Goal: Task Accomplishment & Management: Complete application form

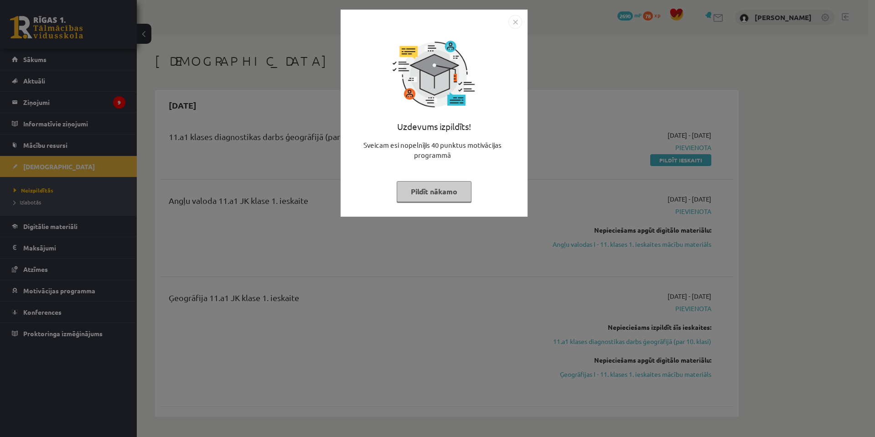
click at [170, 107] on div "Uzdevums izpildīts! Sveicam esi nopelnījis 40 punktus motivācijas programmā Pil…" at bounding box center [437, 218] width 875 height 437
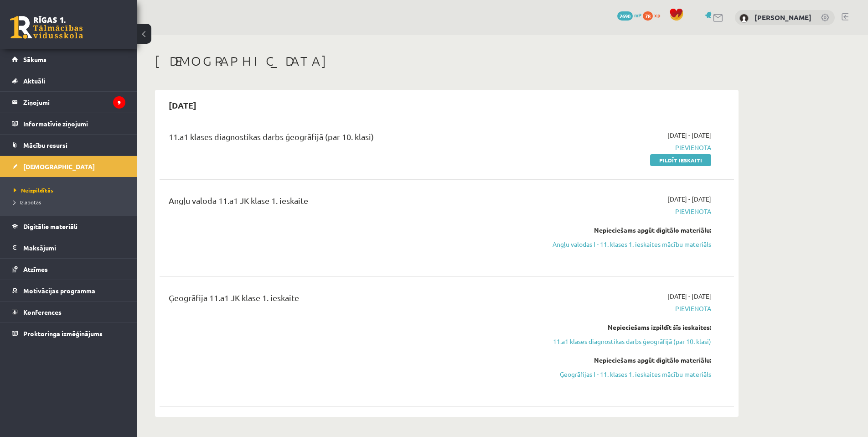
click at [38, 204] on span "Izlabotās" at bounding box center [27, 201] width 27 height 7
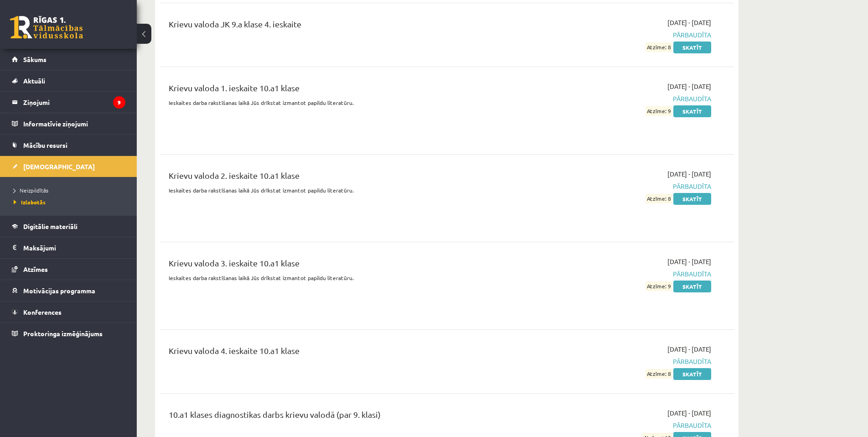
scroll to position [4713, 0]
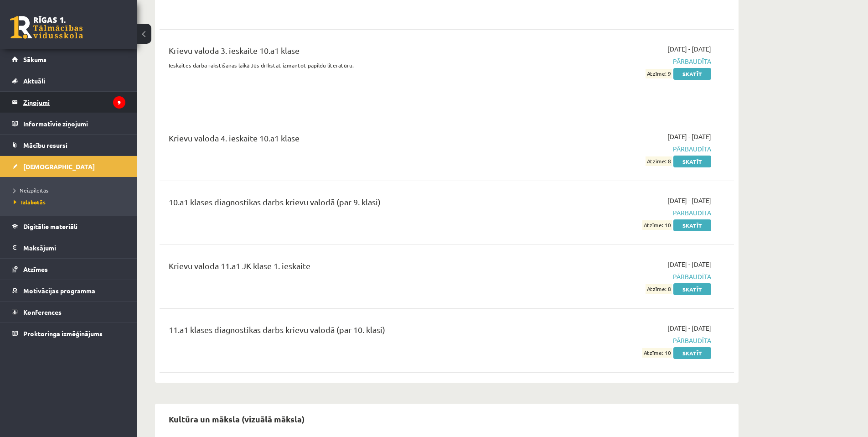
click at [70, 107] on legend "Ziņojumi 9" at bounding box center [74, 102] width 102 height 21
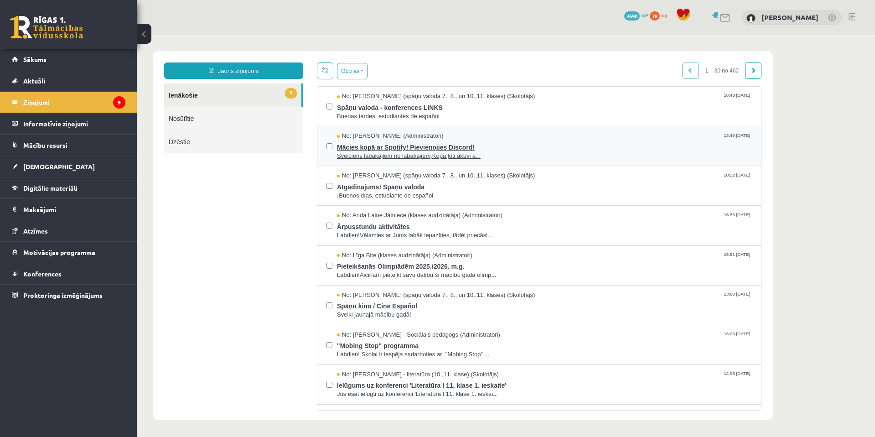
click at [385, 148] on span "Mācies kopā ar Spotify! Pievienojies Discord!" at bounding box center [544, 145] width 415 height 11
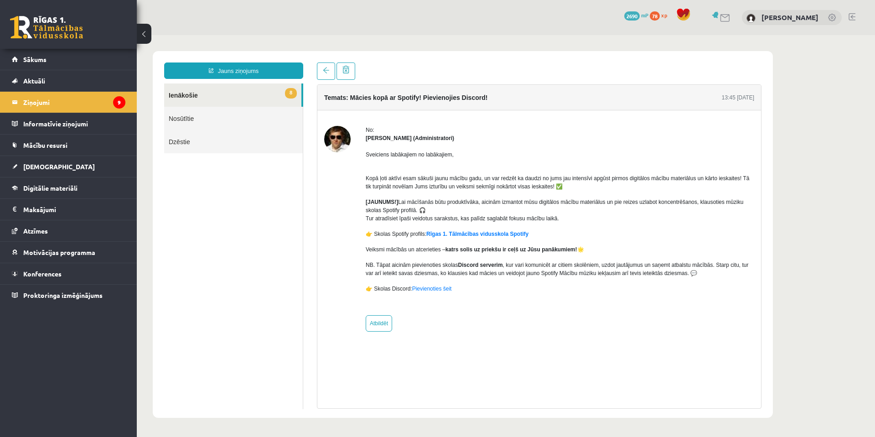
click at [125, 102] on li "Ziņojumi 9" at bounding box center [68, 101] width 137 height 21
click at [119, 104] on icon "9" at bounding box center [119, 102] width 12 height 12
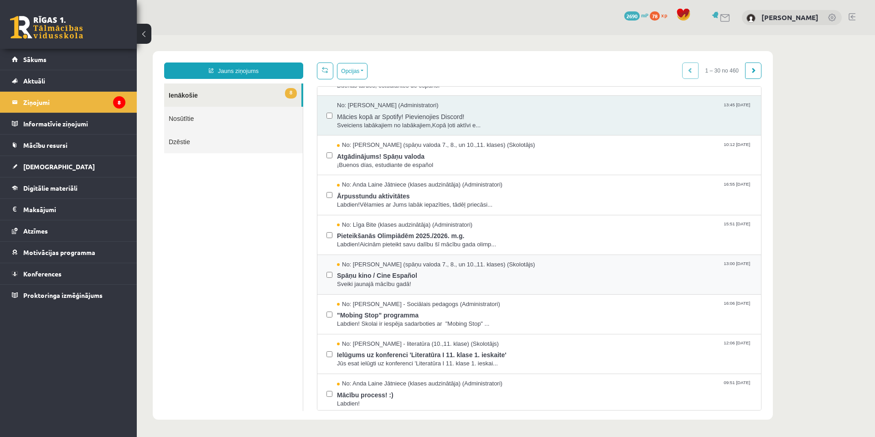
scroll to position [61, 0]
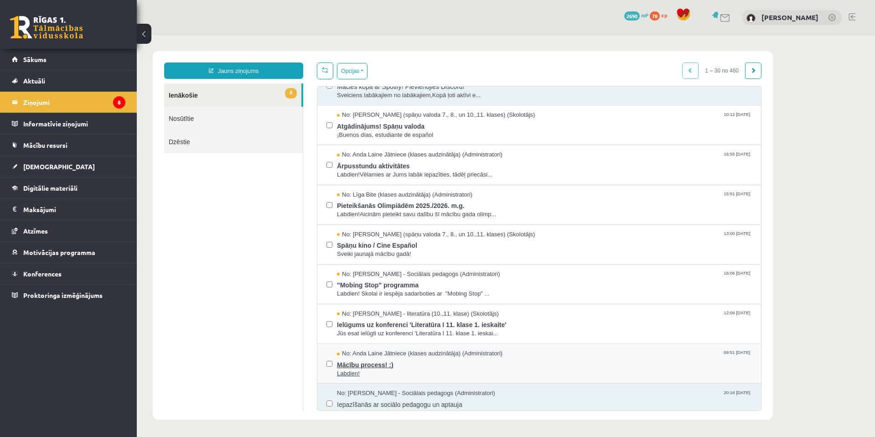
click at [371, 367] on span "Mācību process! :)" at bounding box center [544, 363] width 415 height 11
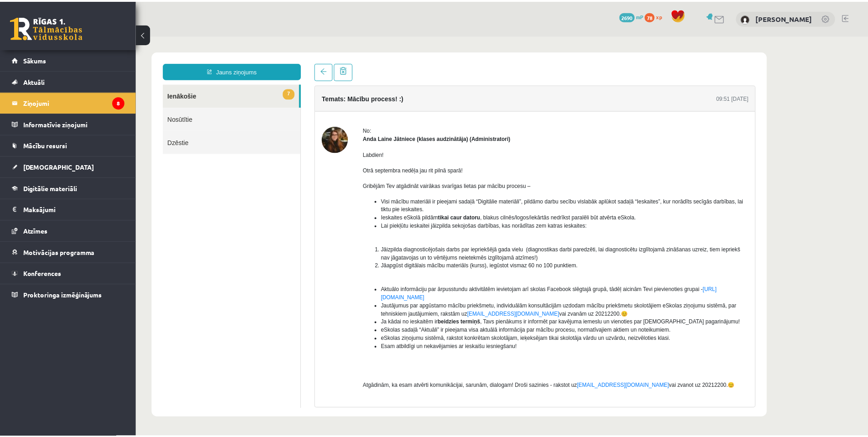
scroll to position [0, 0]
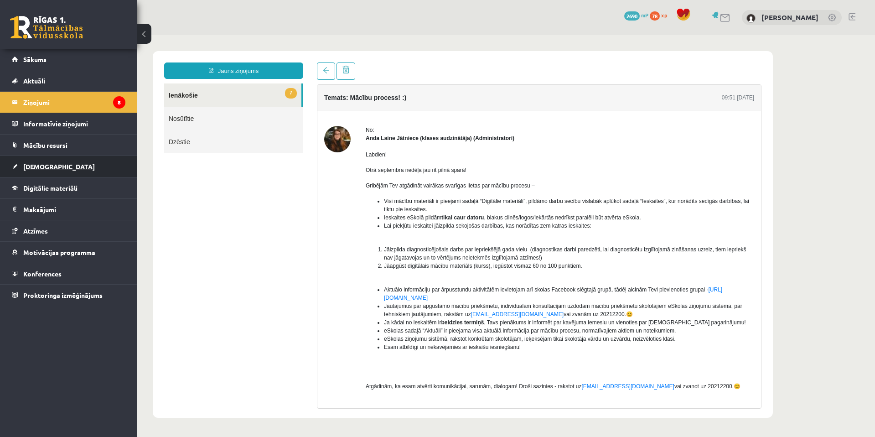
click at [42, 171] on link "[DEMOGRAPHIC_DATA]" at bounding box center [69, 166] width 114 height 21
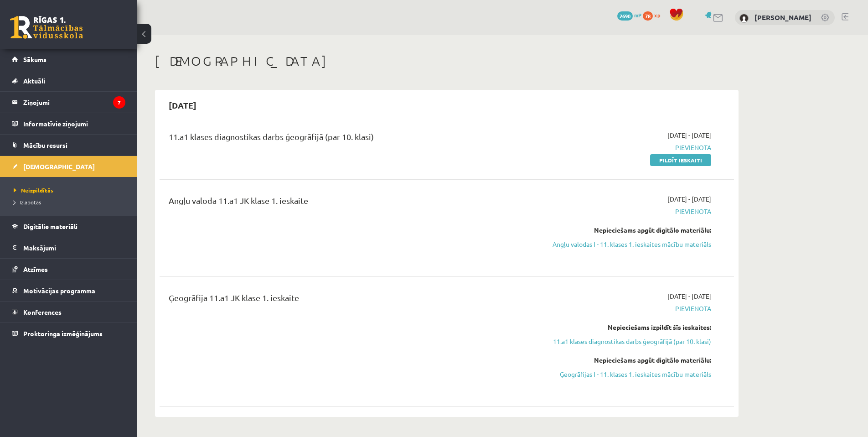
scroll to position [61, 0]
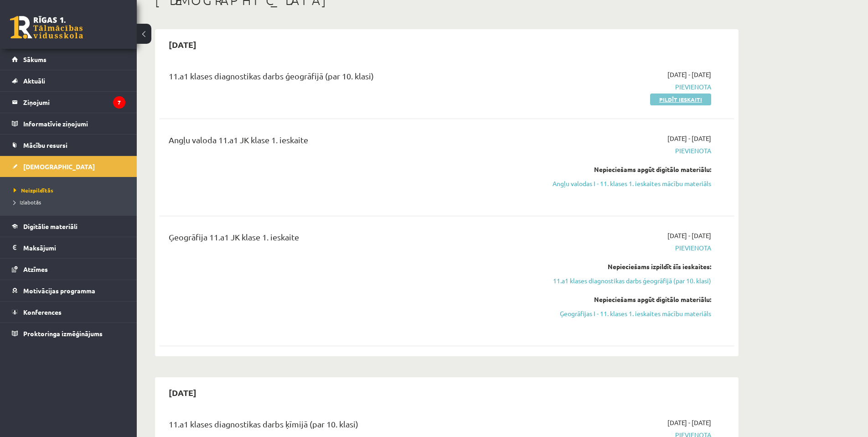
click at [662, 100] on link "Pildīt ieskaiti" at bounding box center [680, 100] width 61 height 12
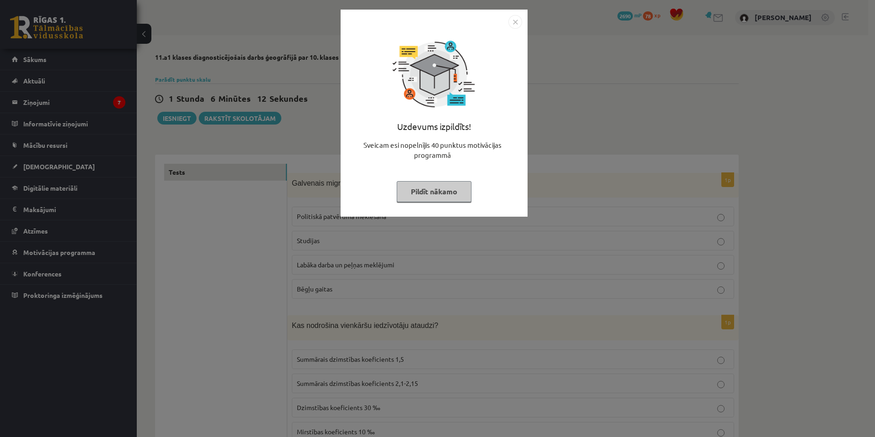
click at [605, 133] on div "Uzdevums izpildīts! Sveicam esi nopelnījis 40 punktus motivācijas programmā Pil…" at bounding box center [437, 218] width 875 height 437
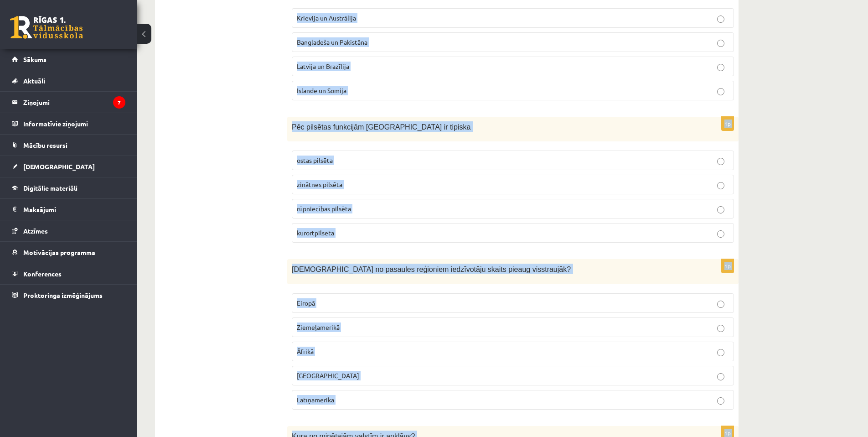
scroll to position [4211, 0]
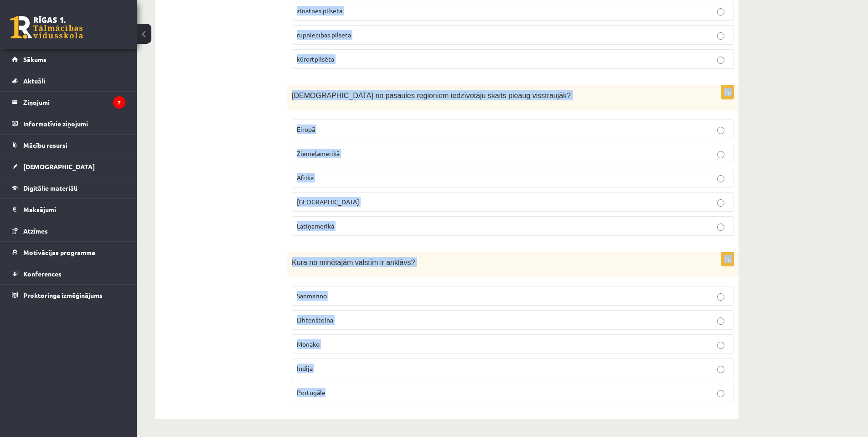
drag, startPoint x: 291, startPoint y: 184, endPoint x: 640, endPoint y: 452, distance: 440.5
copy form "Galvenais migrācijas cēlonis mūsdienās ir: Politiskā patvēruma meklēšana Studij…"
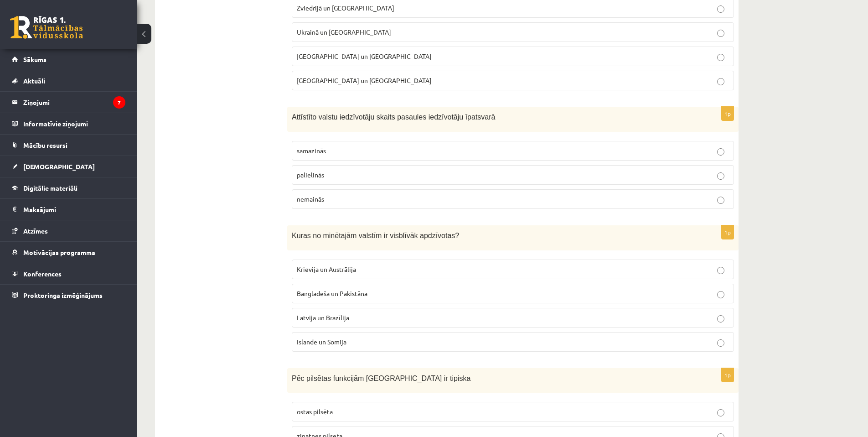
drag, startPoint x: 216, startPoint y: 168, endPoint x: 221, endPoint y: 166, distance: 5.3
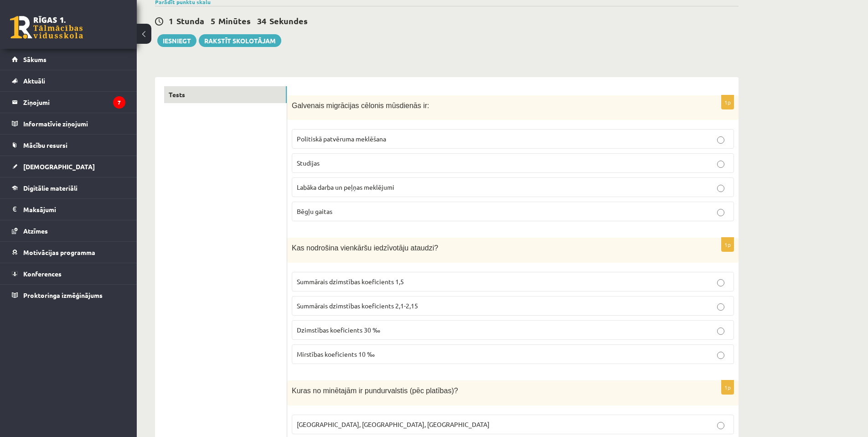
scroll to position [114, 0]
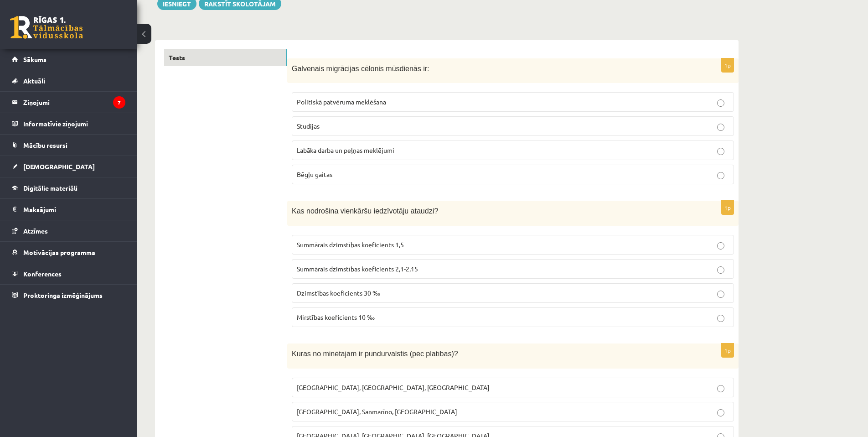
click at [324, 150] on span "Labāka darba un peļņas meklējumi" at bounding box center [346, 150] width 98 height 8
click at [397, 263] on label "Summārais dzimstības koeficients 2,1-2,15" at bounding box center [513, 269] width 442 height 20
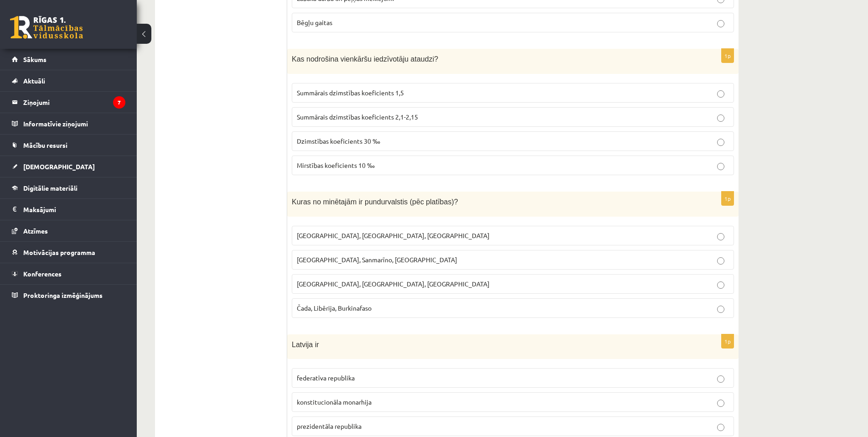
click at [374, 266] on label "Monako, Sanmarīno, Luksemburga" at bounding box center [513, 260] width 442 height 20
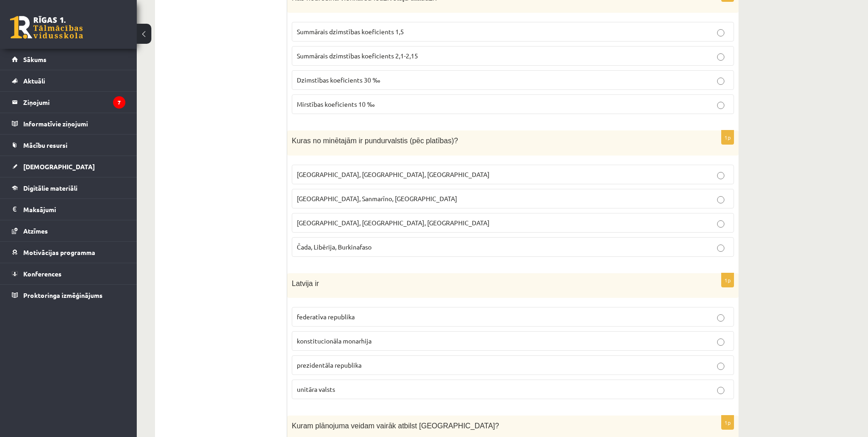
scroll to position [388, 0]
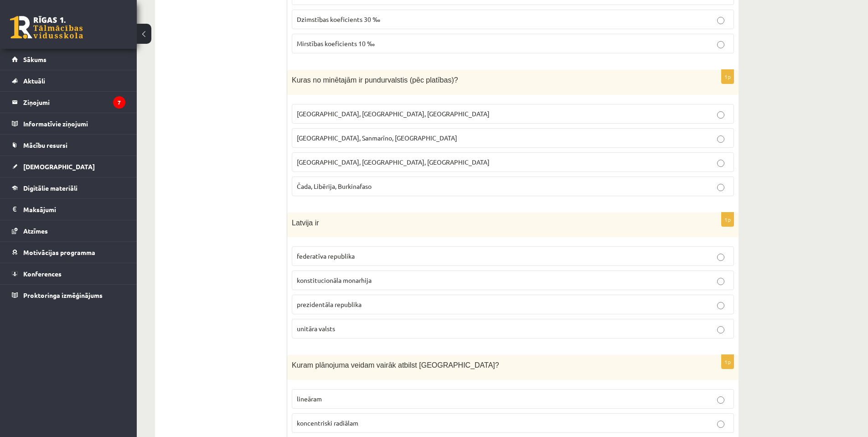
click at [356, 327] on p "unitāra valsts" at bounding box center [513, 329] width 432 height 10
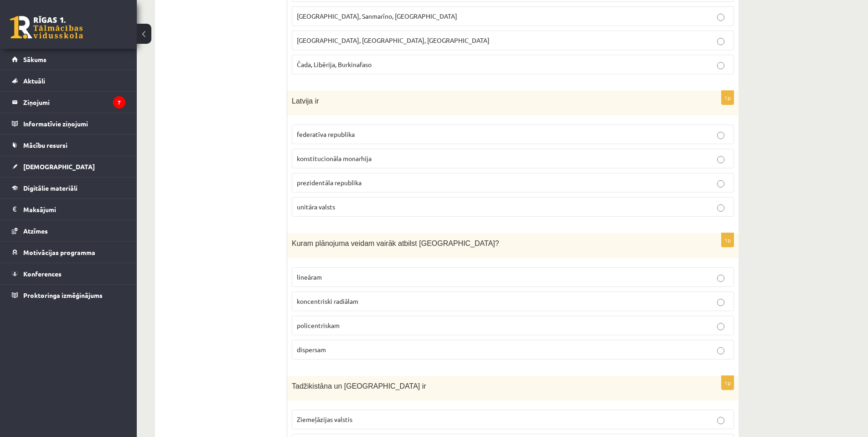
scroll to position [540, 0]
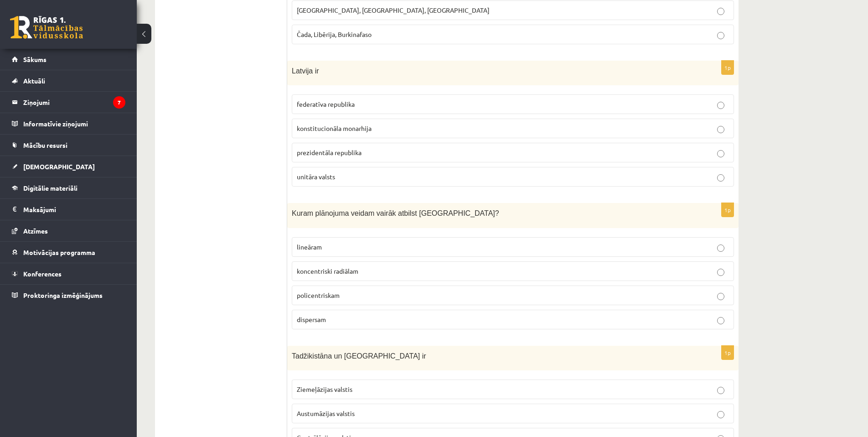
click at [340, 296] on p "policentriskam" at bounding box center [513, 296] width 432 height 10
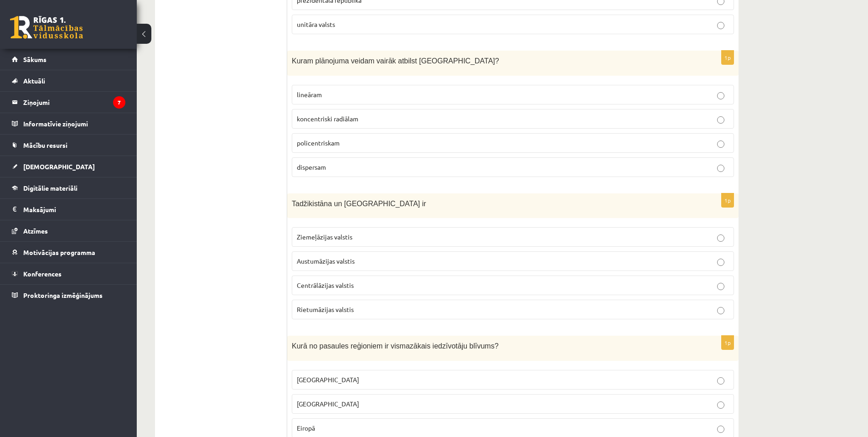
click at [354, 246] on label "Ziemeļāzijas valstis" at bounding box center [513, 237] width 442 height 20
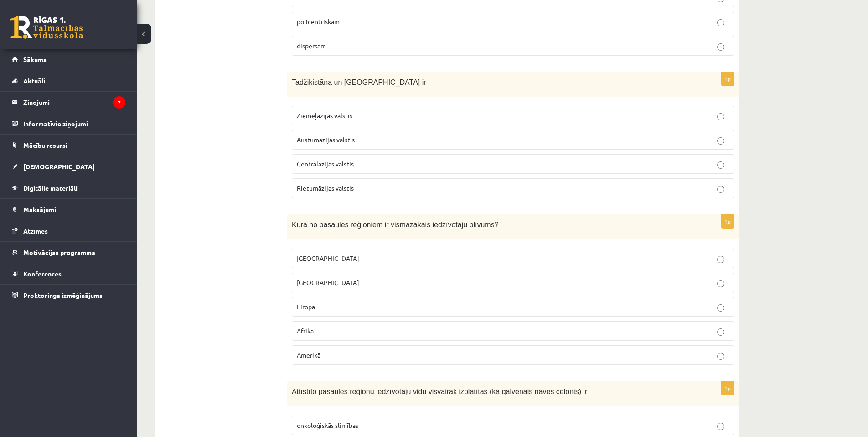
scroll to position [844, 0]
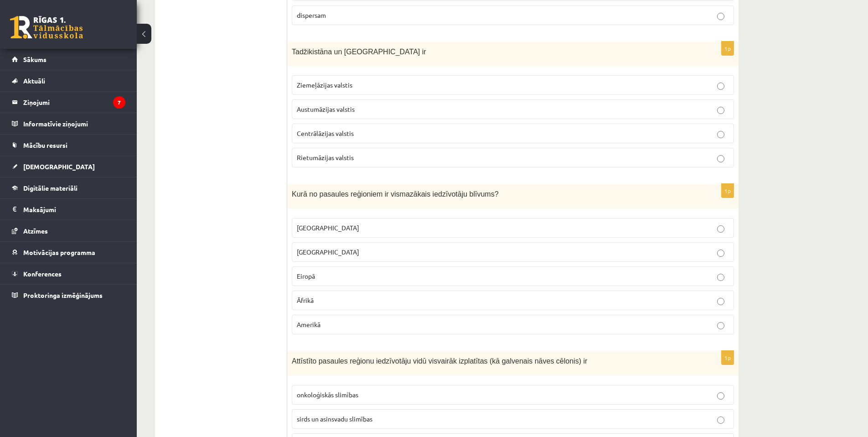
click at [327, 226] on p "Austrālijā" at bounding box center [513, 228] width 432 height 10
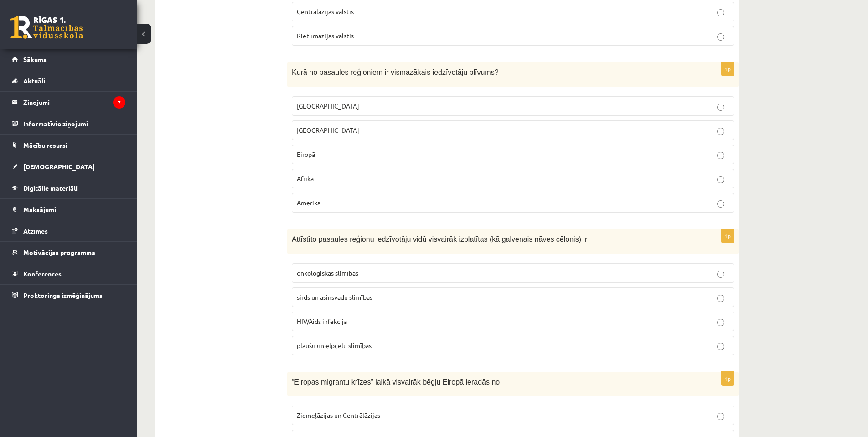
scroll to position [996, 0]
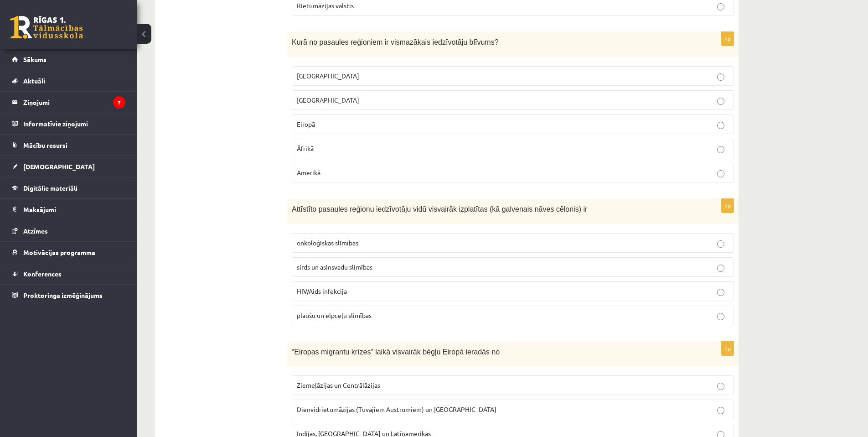
click at [351, 269] on span "sirds un asinsvadu slimības" at bounding box center [335, 267] width 76 height 8
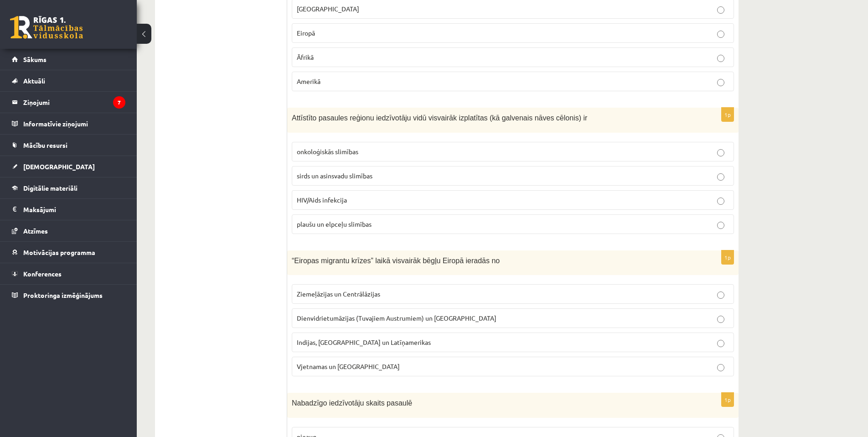
click at [402, 319] on span "Dienvidrietumāzijas (Tuvajiem Austrumiem) un Āfrikas" at bounding box center [397, 318] width 200 height 8
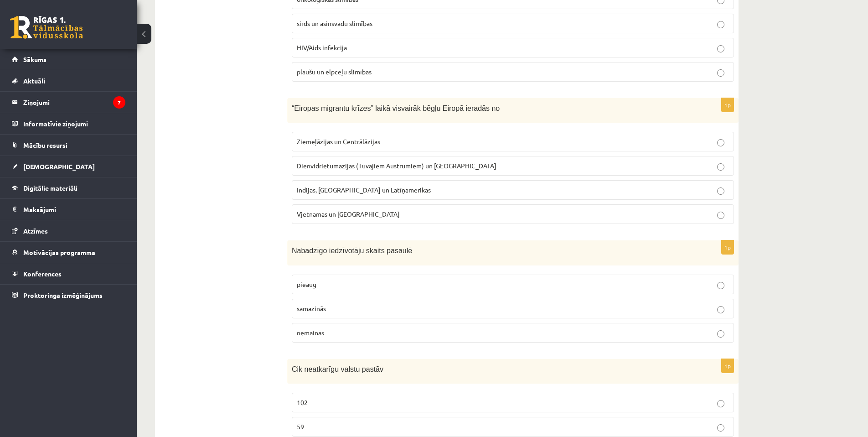
click at [379, 333] on p "nemainās" at bounding box center [513, 333] width 432 height 10
click at [384, 306] on p "samazinās" at bounding box center [513, 309] width 432 height 10
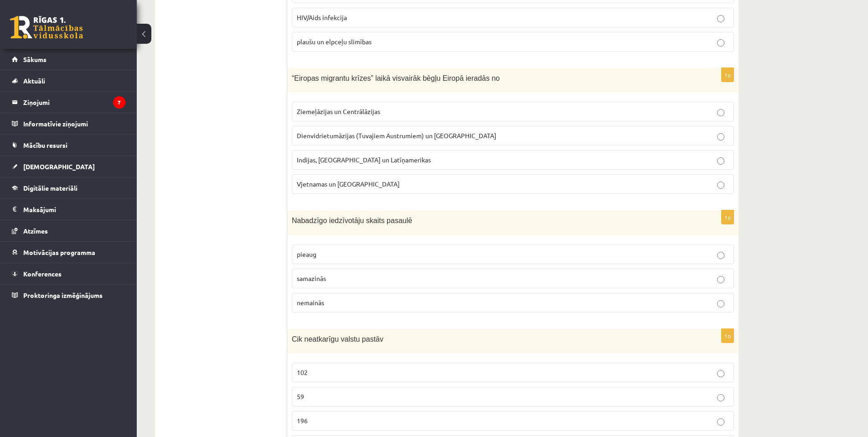
scroll to position [1422, 0]
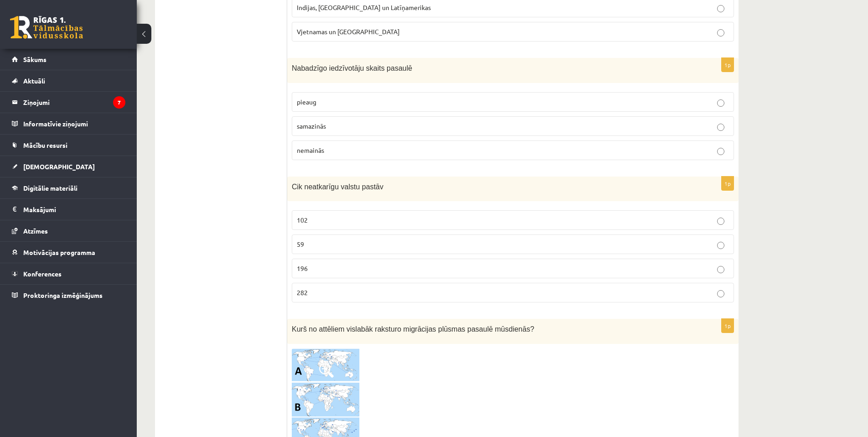
click at [329, 279] on fieldset "102 59 196 282" at bounding box center [513, 255] width 442 height 99
click at [338, 277] on label "196" at bounding box center [513, 269] width 442 height 20
click at [340, 270] on p "196" at bounding box center [513, 269] width 432 height 10
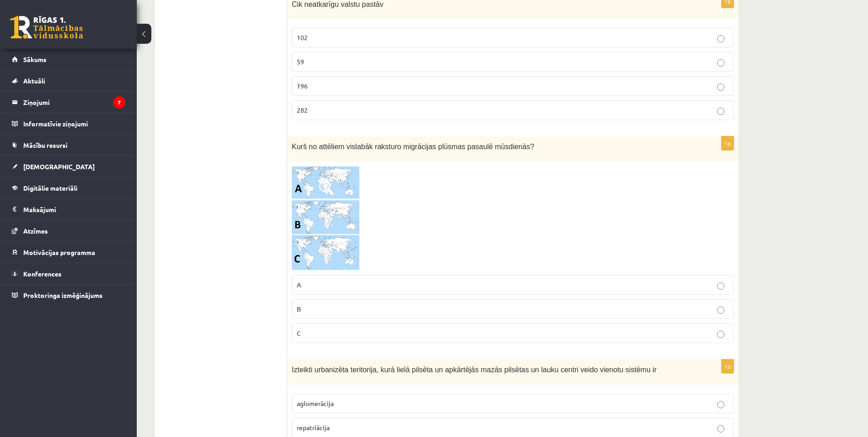
scroll to position [1635, 0]
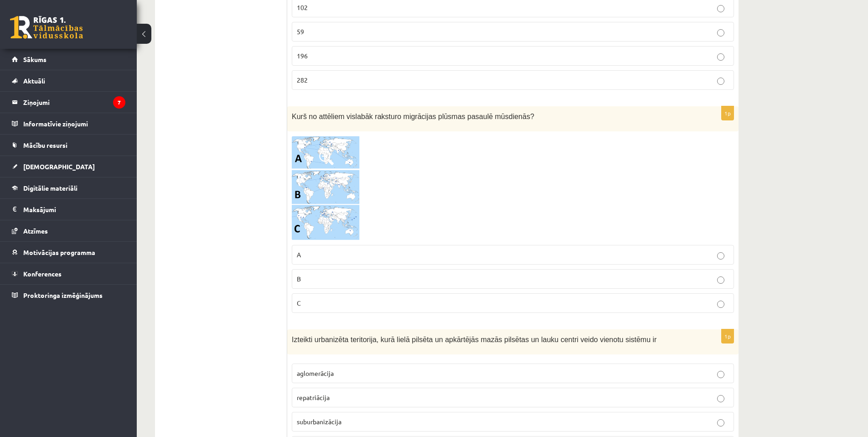
click at [353, 299] on p "C" at bounding box center [513, 303] width 432 height 10
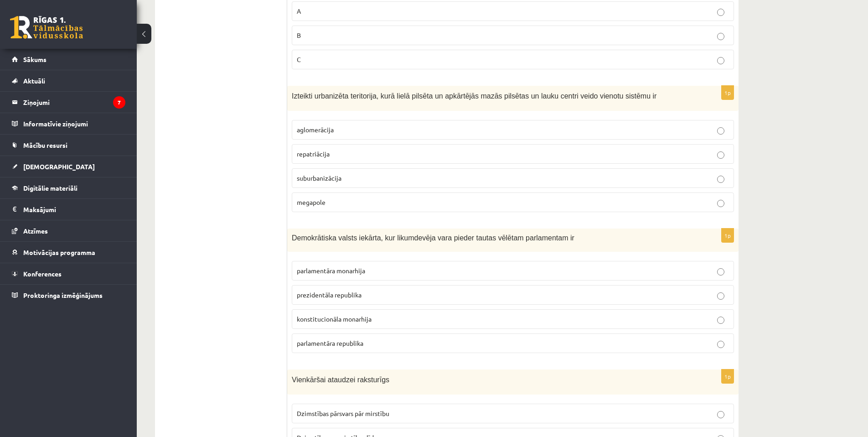
scroll to position [1908, 0]
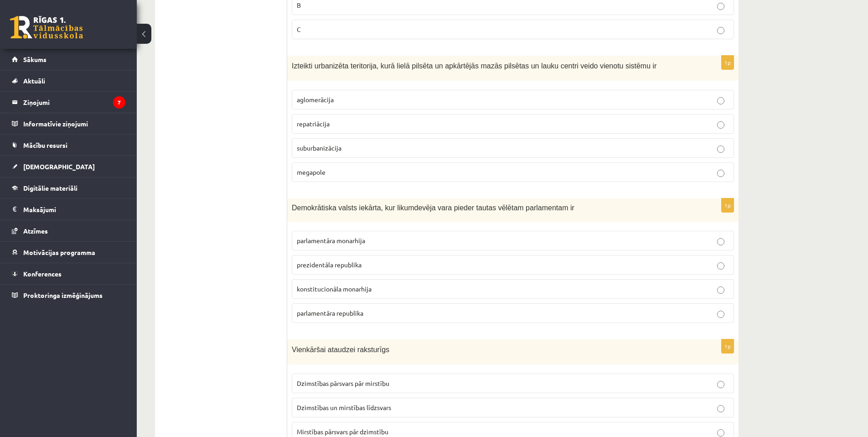
click at [380, 267] on p "prezidentāla republika" at bounding box center [513, 265] width 432 height 10
click at [346, 101] on p "aglomerācija" at bounding box center [513, 100] width 432 height 10
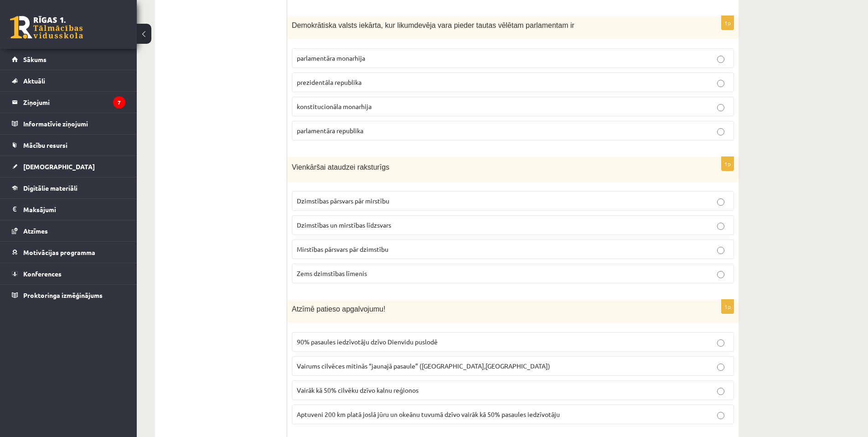
click at [393, 203] on p "Dzimstības pārsvars pār mirstību" at bounding box center [513, 201] width 432 height 10
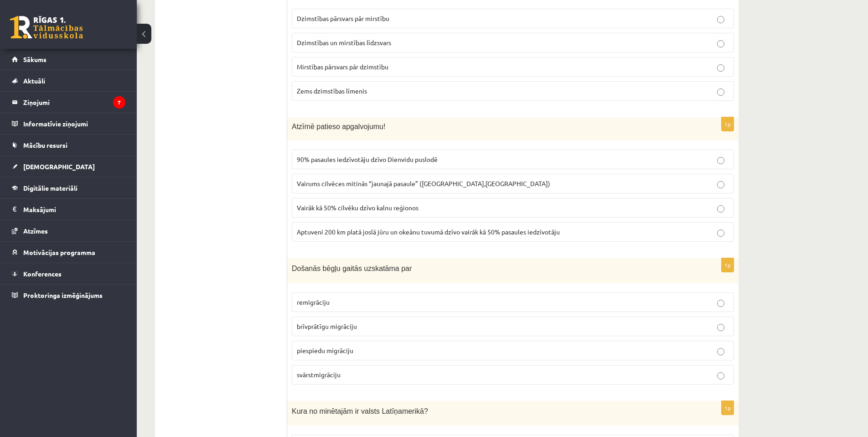
click at [390, 320] on label "brīvprātīgu migrāciju" at bounding box center [513, 327] width 442 height 20
click at [365, 344] on label "piespiedu migrāciju" at bounding box center [513, 351] width 442 height 20
click at [420, 229] on span "Aptuveni 200 km platā joslā jūru un okeānu tuvumā dzīvo vairāk kā 50% pasaules …" at bounding box center [428, 232] width 263 height 8
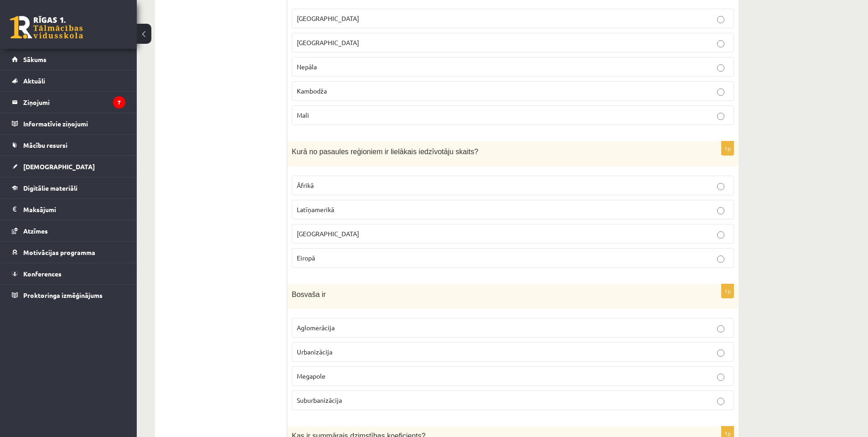
scroll to position [2669, 0]
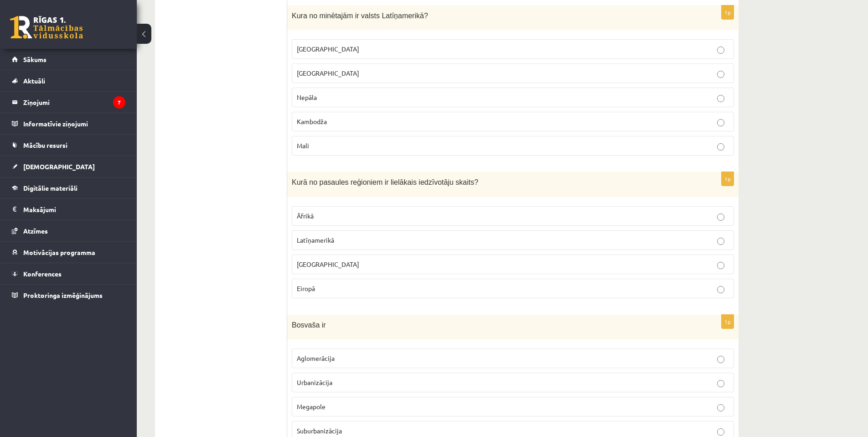
click at [341, 50] on p "Meksika" at bounding box center [513, 49] width 432 height 10
click at [345, 266] on p "Āzijā" at bounding box center [513, 265] width 432 height 10
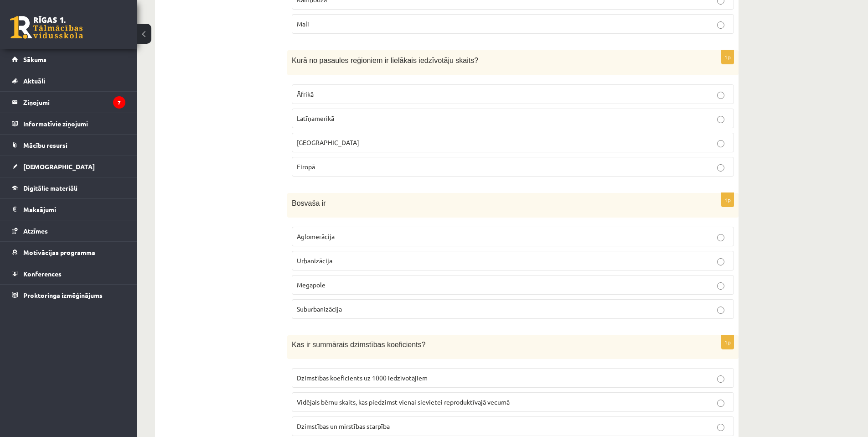
click at [354, 291] on label "Megapole" at bounding box center [513, 285] width 442 height 20
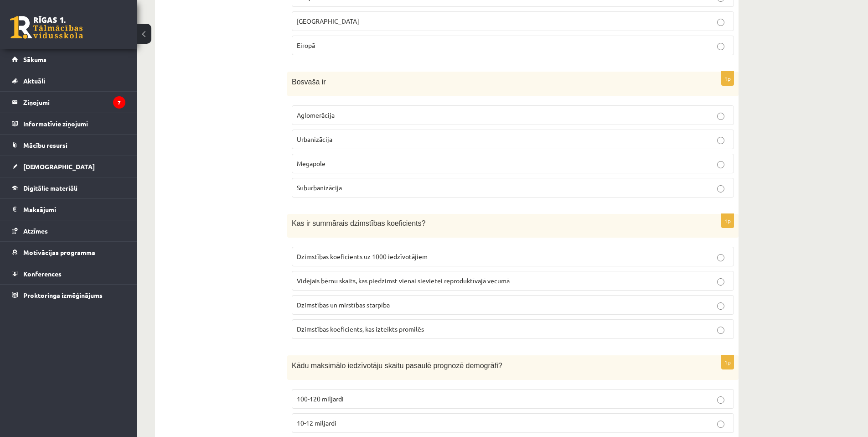
click at [425, 260] on p "Dzimstības koeficients uz 1000 iedzīvotājiem" at bounding box center [513, 257] width 432 height 10
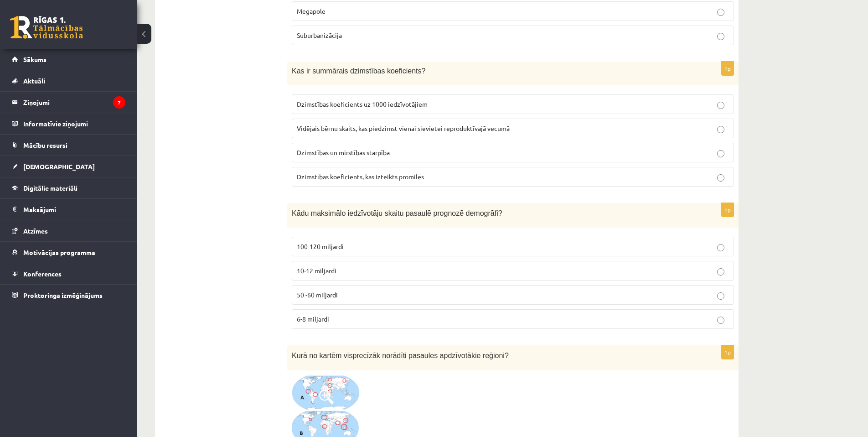
click at [341, 316] on p "6-8 miljardi" at bounding box center [513, 319] width 432 height 10
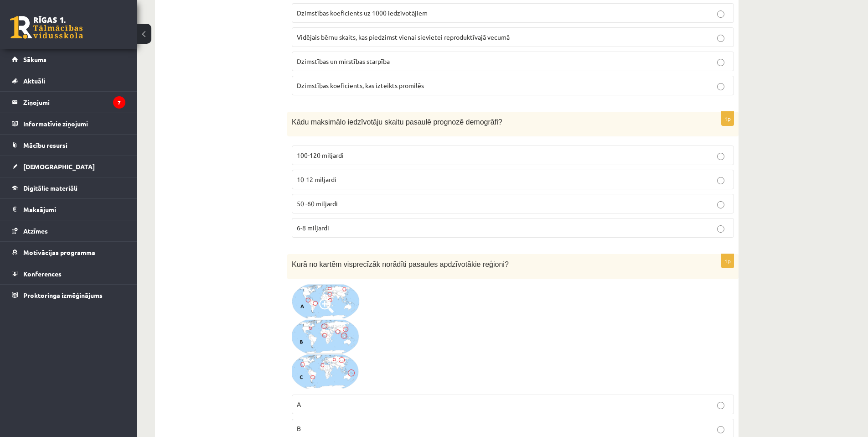
scroll to position [3307, 0]
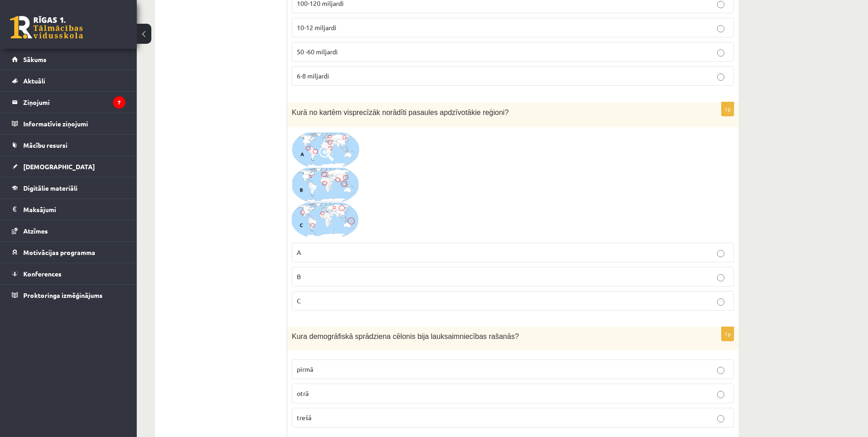
click at [356, 278] on p "B" at bounding box center [513, 277] width 432 height 10
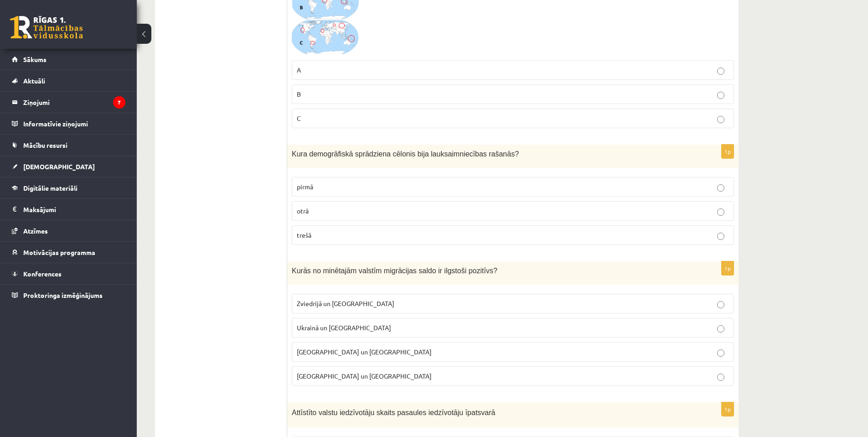
click at [353, 189] on p "pirmā" at bounding box center [513, 187] width 432 height 10
drag, startPoint x: 376, startPoint y: 300, endPoint x: 398, endPoint y: 266, distance: 40.2
click at [376, 299] on p "Zviedrijā un ASV" at bounding box center [513, 304] width 432 height 10
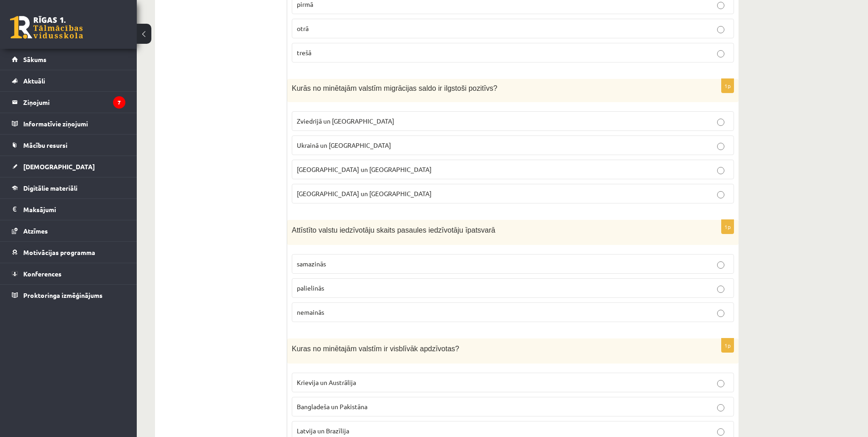
scroll to position [3763, 0]
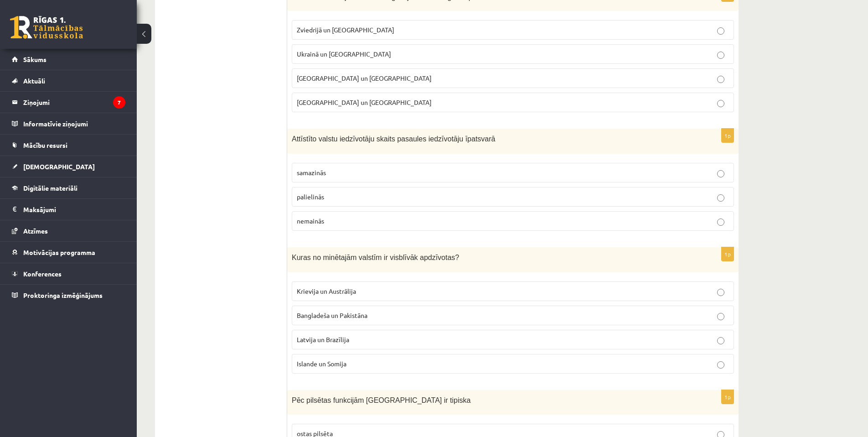
click at [352, 171] on p "samazinās" at bounding box center [513, 173] width 432 height 10
click at [355, 317] on span "Bangladeša un Pakistāna" at bounding box center [332, 315] width 71 height 8
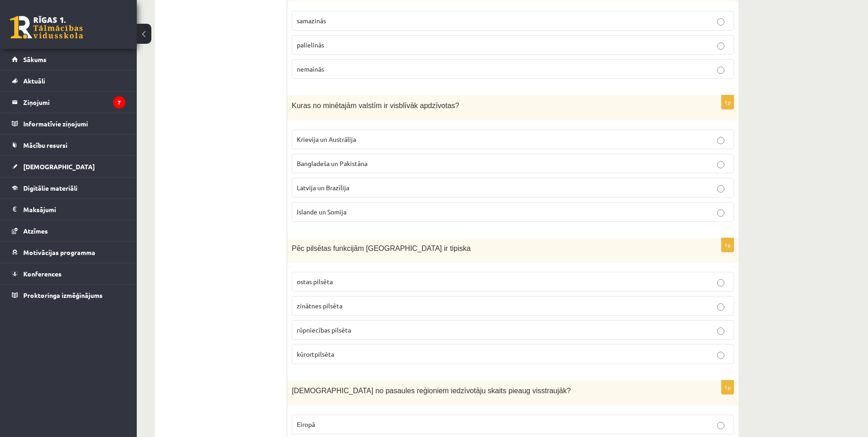
scroll to position [3976, 0]
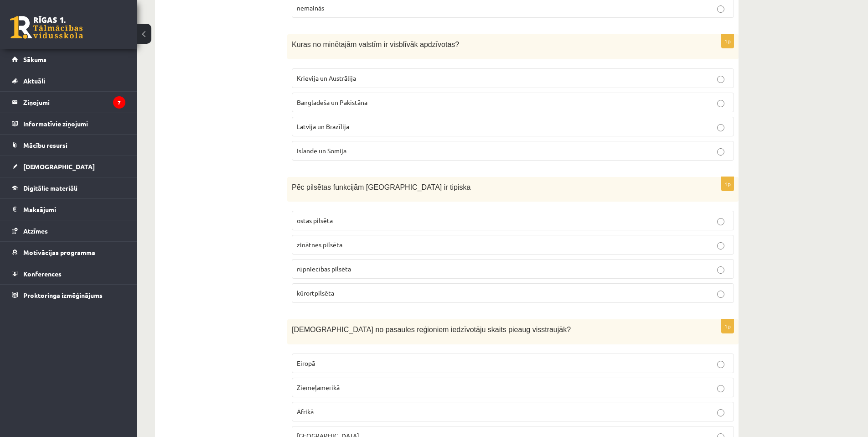
click at [350, 296] on p "kūrortpilsēta" at bounding box center [513, 293] width 432 height 10
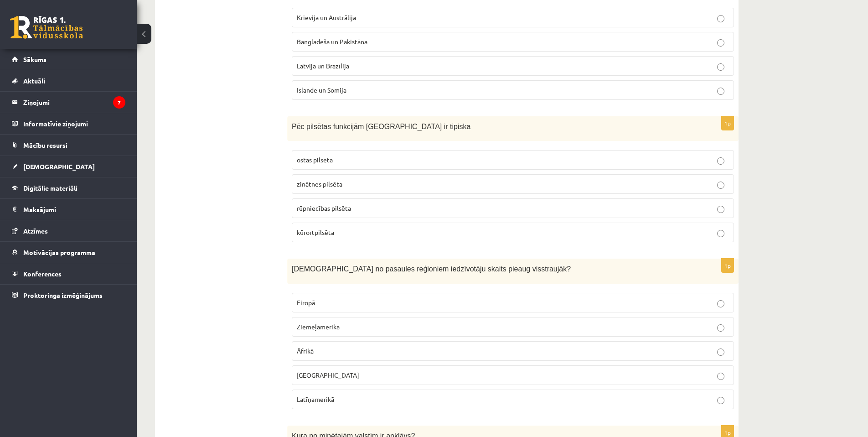
click at [356, 347] on p "Āfrikā" at bounding box center [513, 351] width 432 height 10
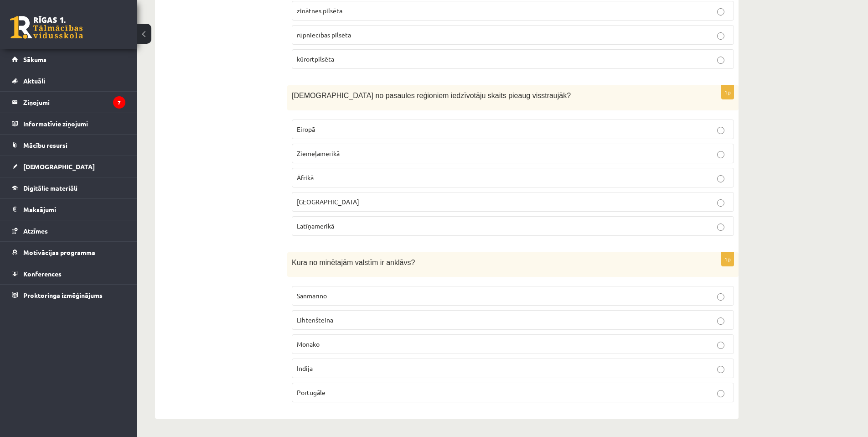
drag, startPoint x: 357, startPoint y: 297, endPoint x: 244, endPoint y: 302, distance: 112.8
click at [356, 297] on p "Sanmarīno" at bounding box center [513, 296] width 432 height 10
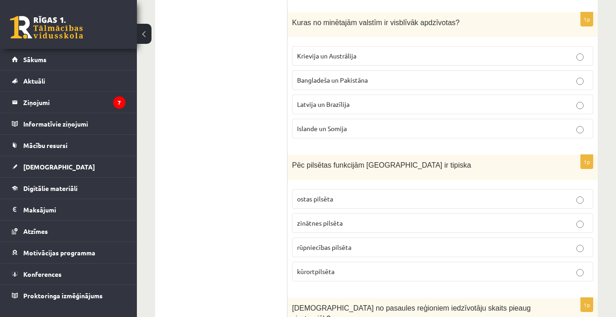
scroll to position [4089, 0]
